Goal: Transaction & Acquisition: Purchase product/service

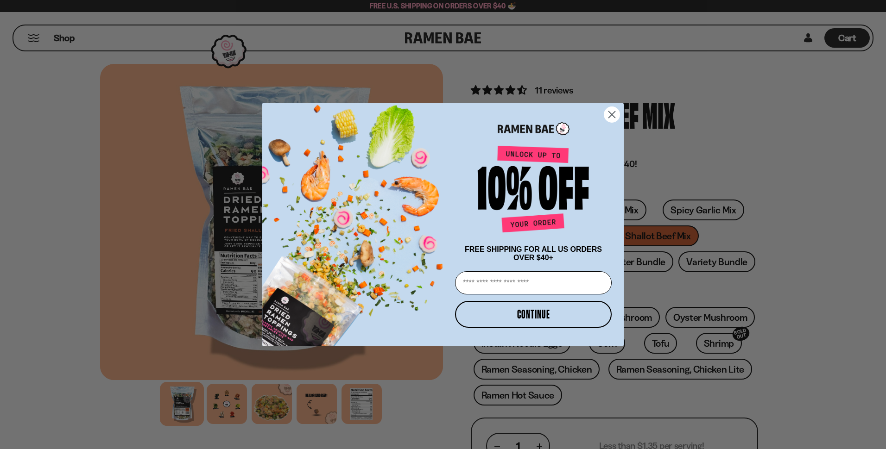
click at [611, 107] on circle "Close dialog" at bounding box center [611, 114] width 15 height 15
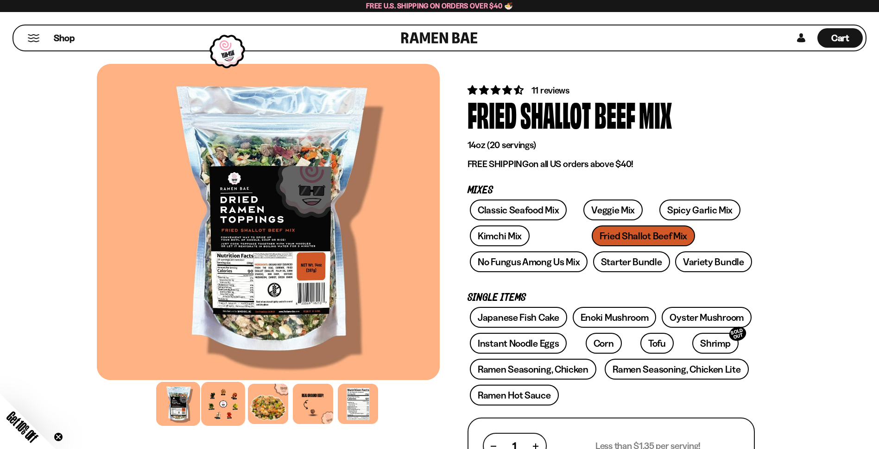
click at [224, 402] on div at bounding box center [223, 404] width 44 height 44
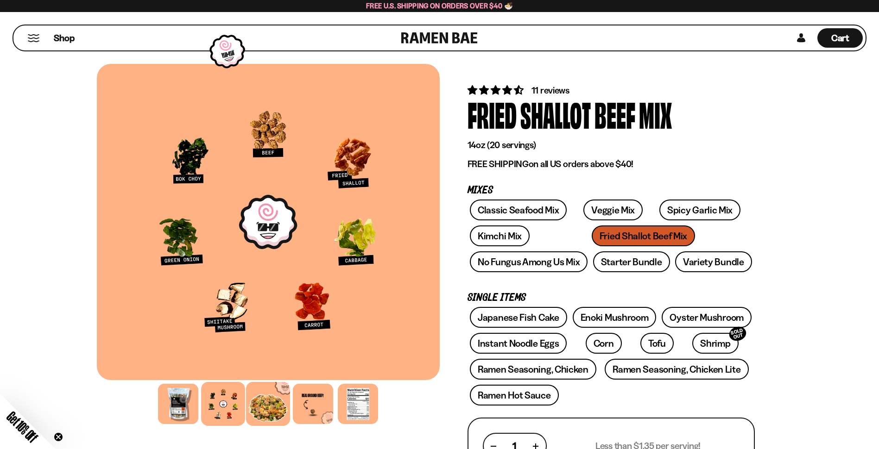
click at [259, 405] on div at bounding box center [268, 404] width 44 height 44
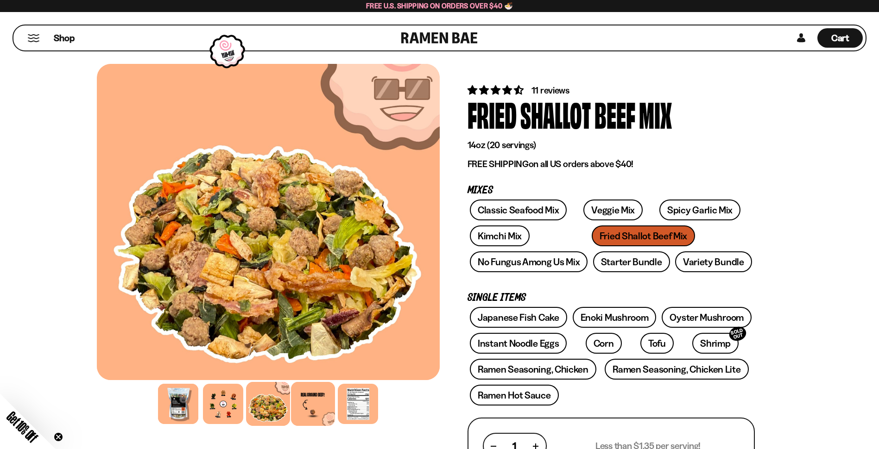
click at [300, 399] on div at bounding box center [313, 404] width 44 height 44
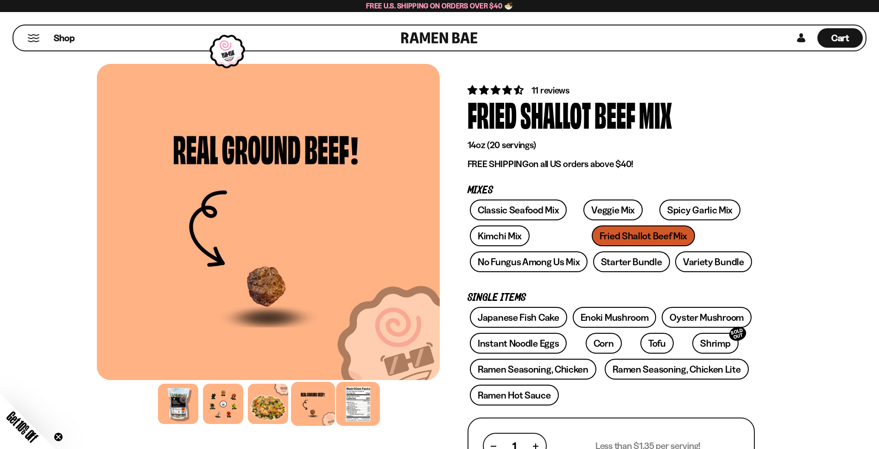
click at [357, 404] on div at bounding box center [358, 404] width 44 height 44
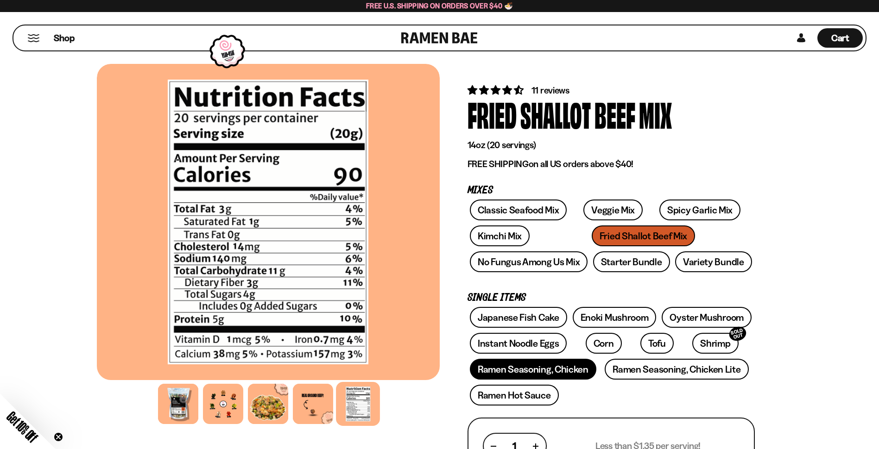
click at [518, 373] on link "Ramen Seasoning, Chicken" at bounding box center [533, 369] width 126 height 21
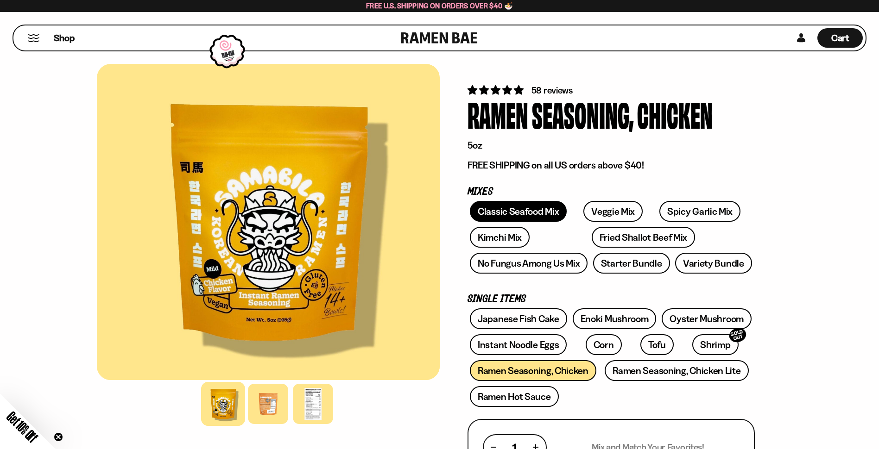
click at [497, 208] on link "Classic Seafood Mix" at bounding box center [518, 211] width 97 height 21
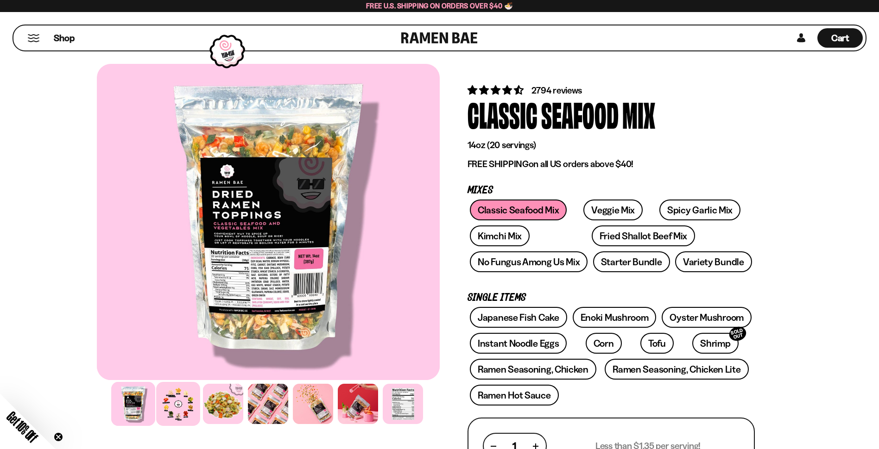
click at [177, 409] on div at bounding box center [178, 404] width 44 height 44
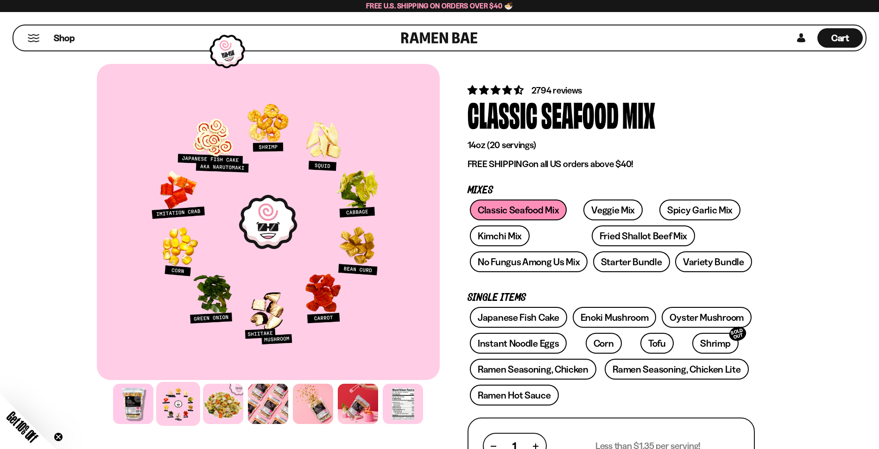
scroll to position [216, 0]
